Goal: Task Accomplishment & Management: Complete application form

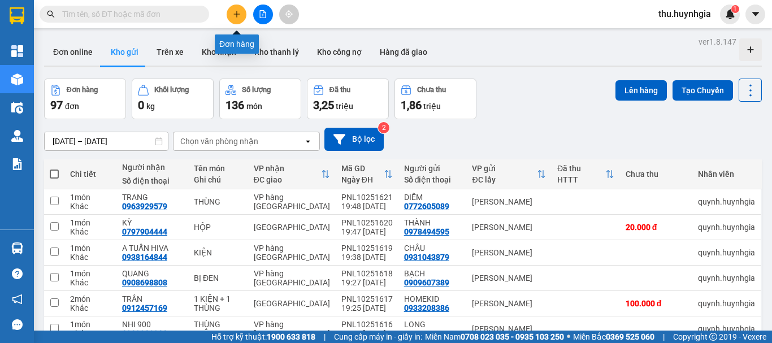
click at [237, 15] on icon "plus" at bounding box center [236, 14] width 1 height 6
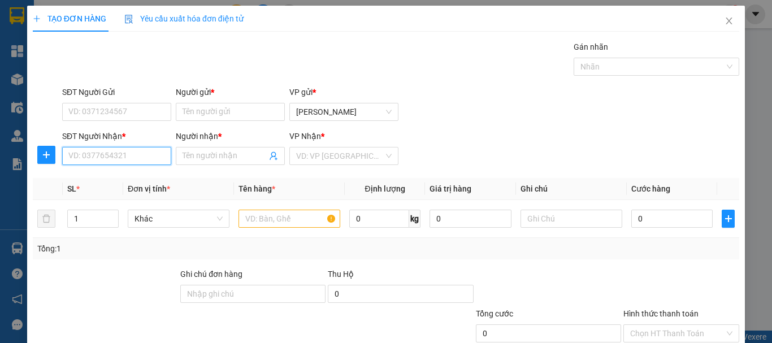
click at [139, 152] on input "SĐT Người Nhận *" at bounding box center [116, 156] width 109 height 18
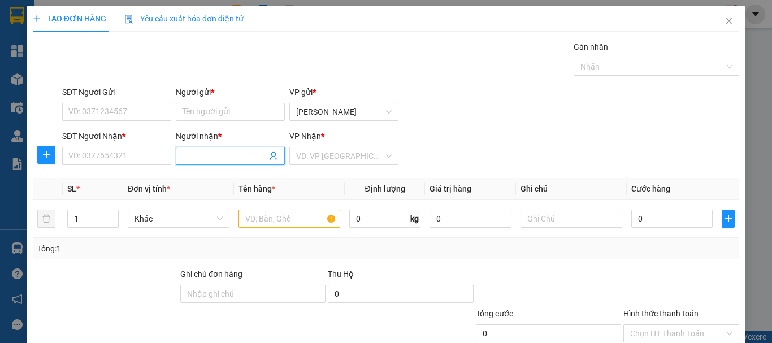
click at [213, 152] on input "Người nhận *" at bounding box center [225, 156] width 84 height 12
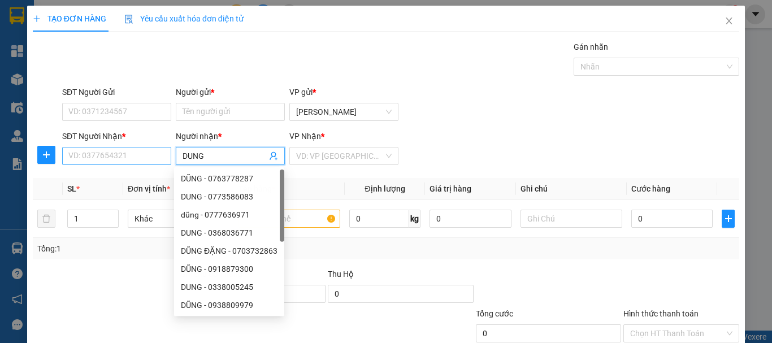
type input "DUNG"
click at [102, 161] on input "SĐT Người Nhận *" at bounding box center [116, 156] width 109 height 18
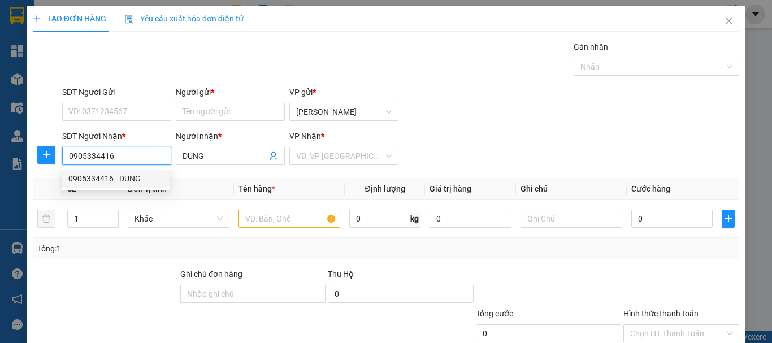
click at [140, 179] on div "0905334416 - DUNG" at bounding box center [115, 178] width 94 height 12
type input "0905334416"
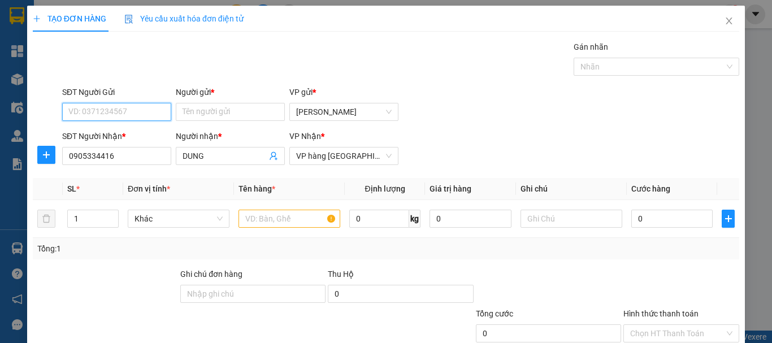
click at [119, 106] on input "SĐT Người Gửi" at bounding box center [116, 112] width 109 height 18
click at [118, 132] on div "0337855055 - MY" at bounding box center [115, 134] width 94 height 12
type input "0337855055"
type input "MY"
click at [261, 216] on input "text" at bounding box center [290, 219] width 102 height 18
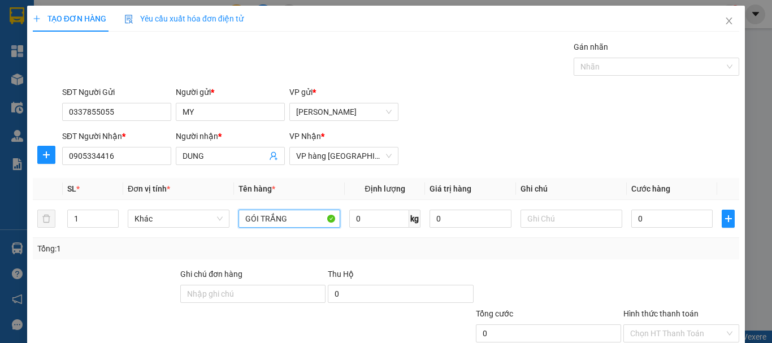
type input "GÓI TRẮNG"
click at [523, 105] on div "SĐT Người Gửi 0337855055 Người gửi * MY VP gửi * [PERSON_NAME]" at bounding box center [401, 106] width 682 height 40
click at [657, 217] on input "0" at bounding box center [671, 219] width 81 height 18
click at [593, 155] on div "SĐT Người Nhận * 0905334416 Người nhận * DUNG VP Nhận * VP hàng [GEOGRAPHIC_DAT…" at bounding box center [401, 150] width 682 height 40
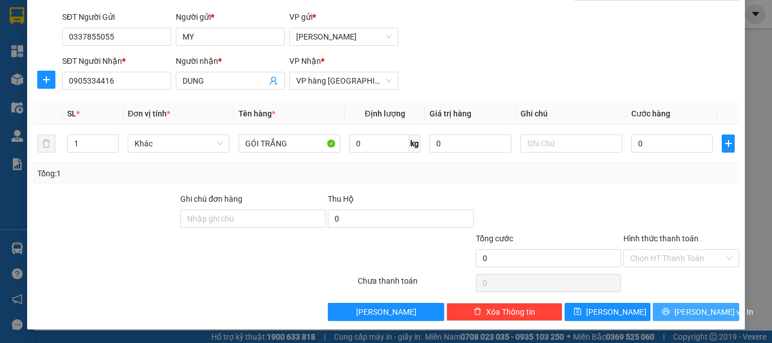
click at [669, 310] on icon "printer" at bounding box center [665, 311] width 7 height 7
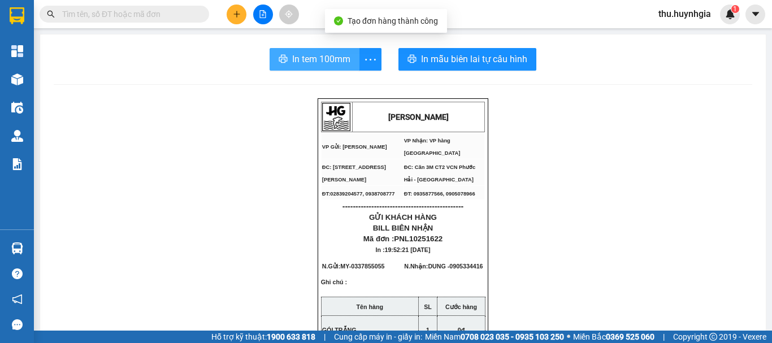
click at [322, 57] on span "In tem 100mm" at bounding box center [321, 59] width 58 height 14
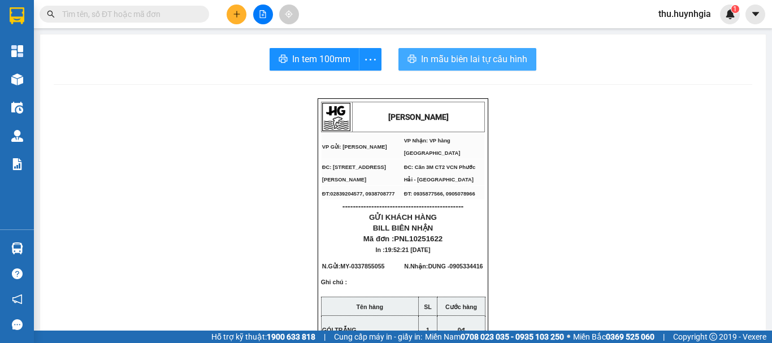
click at [475, 56] on span "In mẫu biên lai tự cấu hình" at bounding box center [474, 59] width 106 height 14
